Goal: Task Accomplishment & Management: Manage account settings

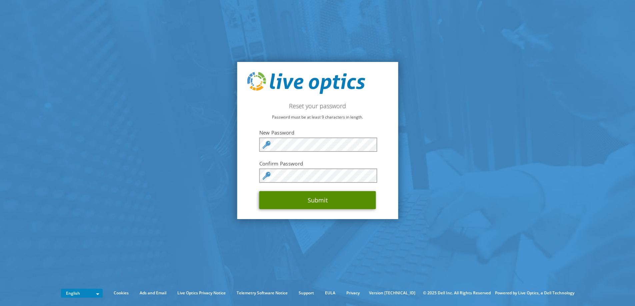
click at [326, 201] on button "Submit" at bounding box center [317, 200] width 117 height 18
